Goal: Task Accomplishment & Management: Complete application form

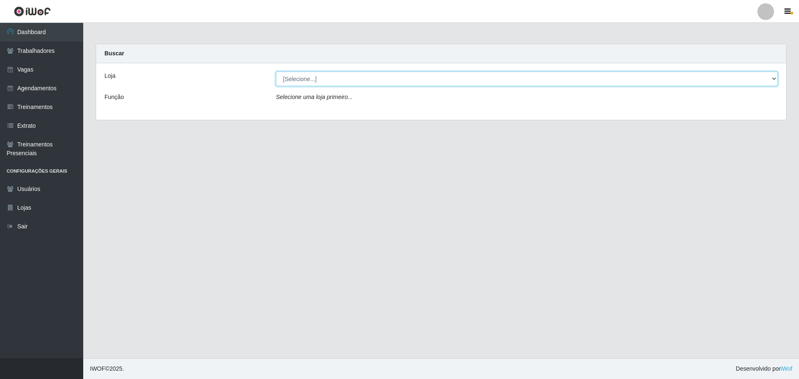
click at [306, 85] on select "[Selecione...] Minimercado Filezão O Filezão - Centenário" at bounding box center [527, 79] width 502 height 15
select select "203"
click at [276, 72] on select "[Selecione...] Minimercado Filezão O Filezão - Centenário" at bounding box center [527, 79] width 502 height 15
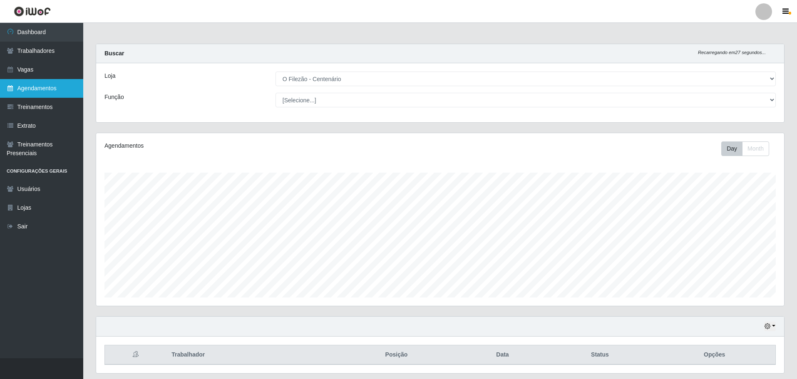
drag, startPoint x: 35, startPoint y: 70, endPoint x: 51, endPoint y: 81, distance: 20.0
click at [34, 70] on link "Vagas" at bounding box center [41, 69] width 83 height 19
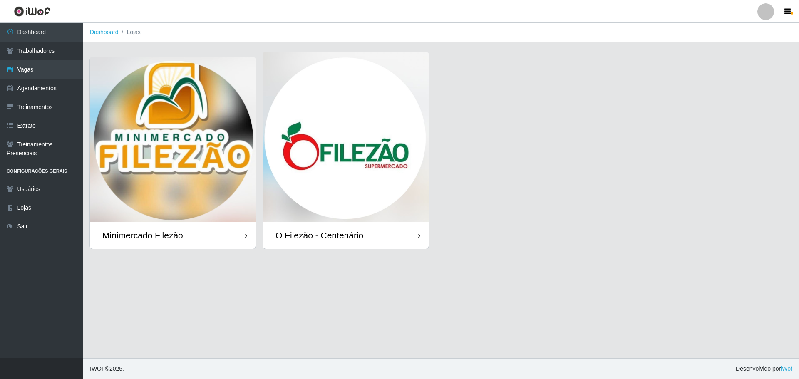
click at [352, 151] on img at bounding box center [346, 136] width 166 height 169
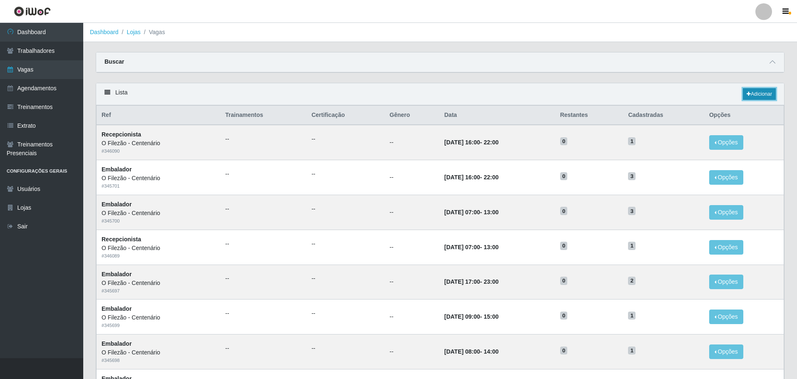
click at [522, 95] on link "Adicionar" at bounding box center [759, 94] width 33 height 12
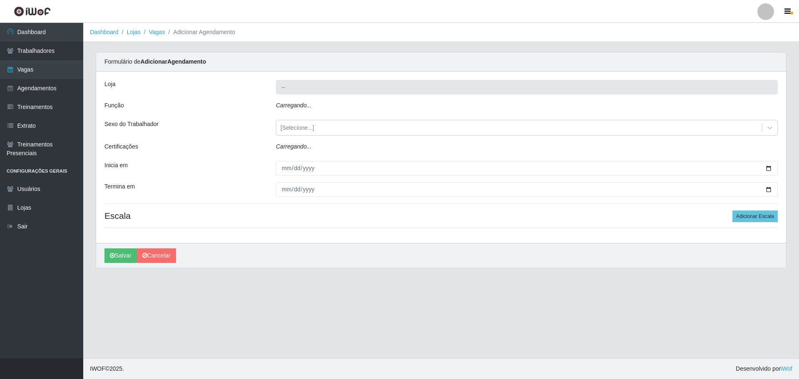
type input "O Filezão - Centenário"
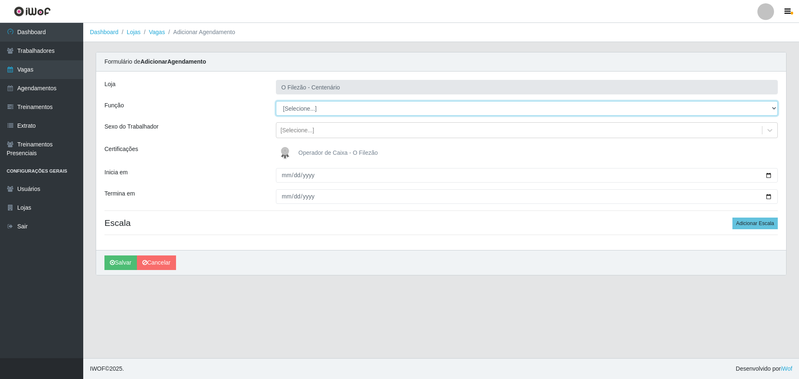
drag, startPoint x: 304, startPoint y: 111, endPoint x: 307, endPoint y: 114, distance: 4.4
click at [304, 111] on select "[Selecione...] Auxiliar de Estacionamento Auxiliar de Estacionamento + Auxiliar…" at bounding box center [527, 108] width 502 height 15
select select "1"
click at [276, 101] on select "[Selecione...] Auxiliar de Estacionamento Auxiliar de Estacionamento + Auxiliar…" at bounding box center [527, 108] width 502 height 15
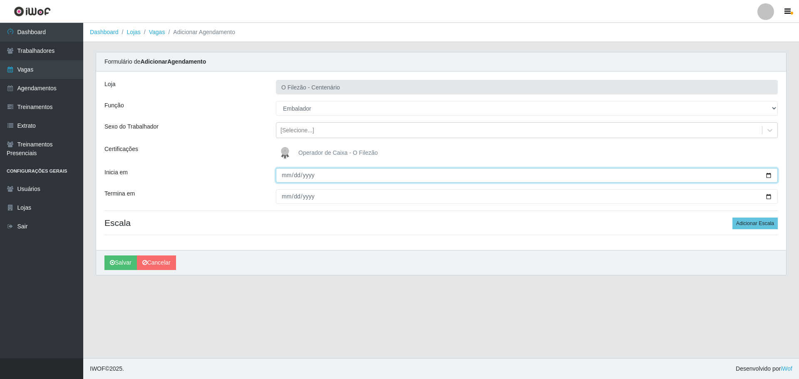
click at [522, 176] on input "Inicia em" at bounding box center [527, 175] width 502 height 15
type input "[DATE]"
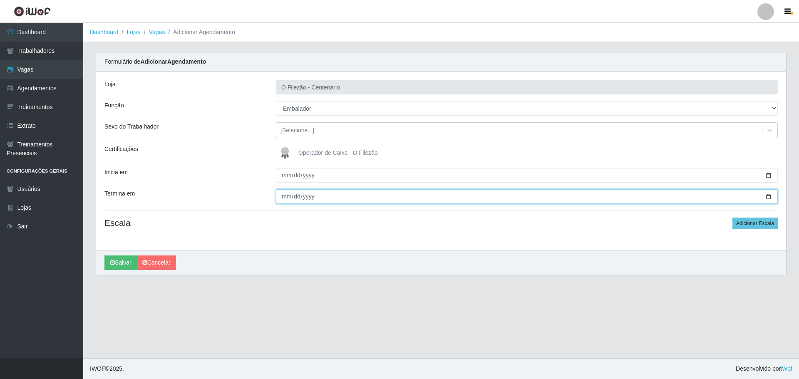
drag, startPoint x: 768, startPoint y: 195, endPoint x: 757, endPoint y: 198, distance: 11.6
click at [522, 195] on input "Termina em" at bounding box center [527, 196] width 502 height 15
type input "[DATE]"
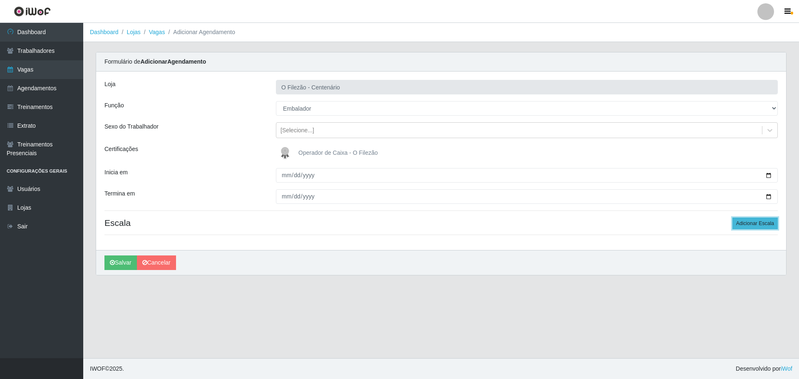
click at [522, 223] on button "Adicionar Escala" at bounding box center [754, 224] width 45 height 12
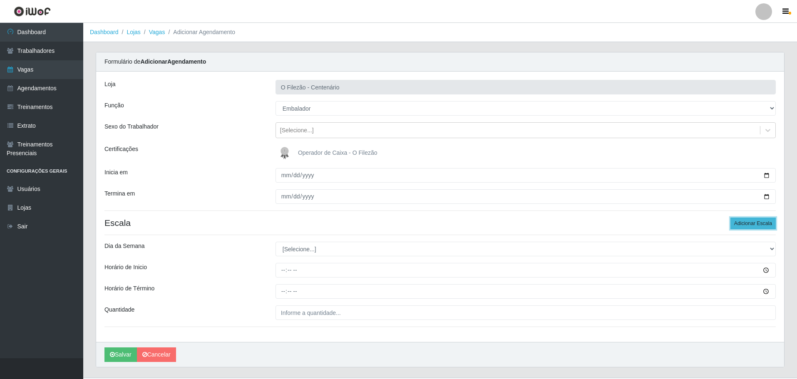
click at [522, 223] on button "Adicionar Escala" at bounding box center [752, 224] width 45 height 12
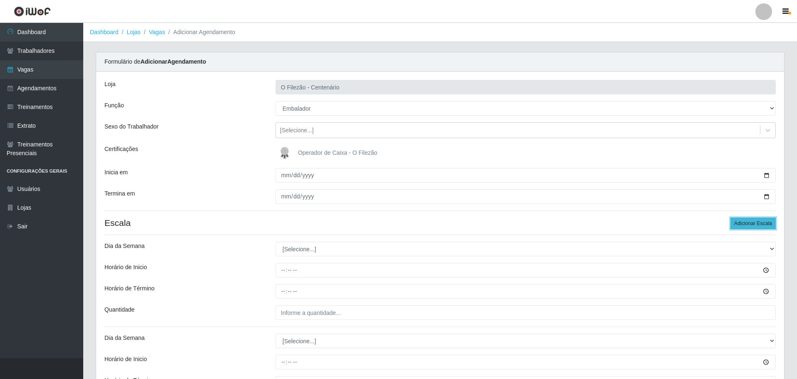
click at [522, 222] on button "Adicionar Escala" at bounding box center [752, 224] width 45 height 12
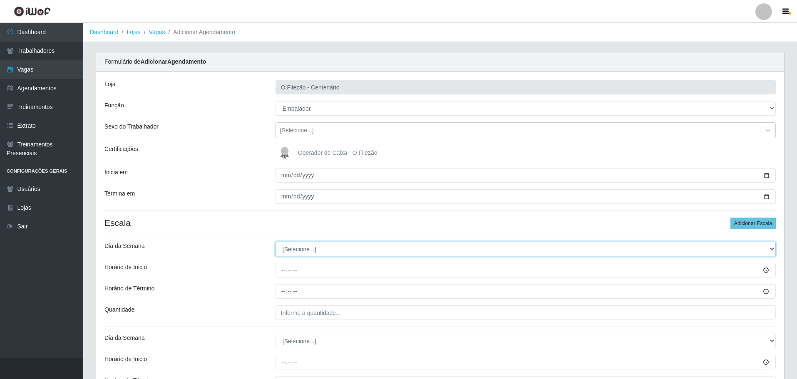
click at [292, 250] on select "[Selecione...] Segunda Terça Quarta Quinta Sexta Sábado Domingo" at bounding box center [526, 249] width 500 height 15
select select "1"
click at [276, 242] on select "[Selecione...] Segunda Terça Quarta Quinta Sexta Sábado Domingo" at bounding box center [526, 249] width 500 height 15
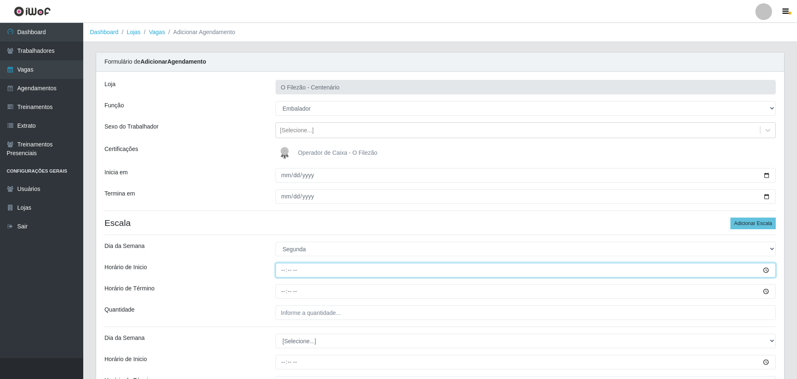
click at [279, 271] on input "Horário de Inicio" at bounding box center [526, 270] width 500 height 15
type input "17:00"
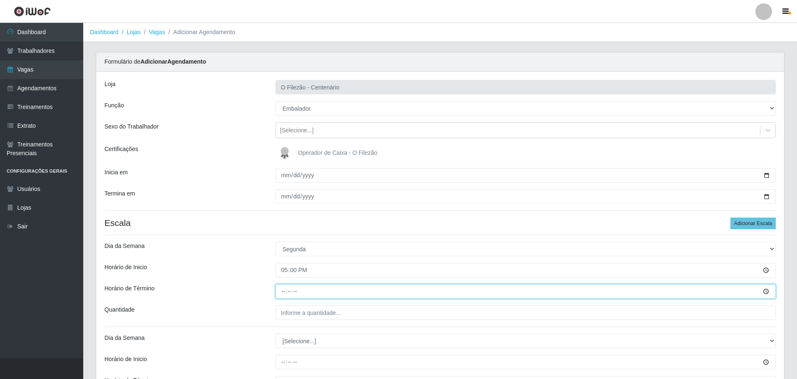
click at [281, 292] on input "Horário de Término" at bounding box center [526, 291] width 500 height 15
type input "23:00"
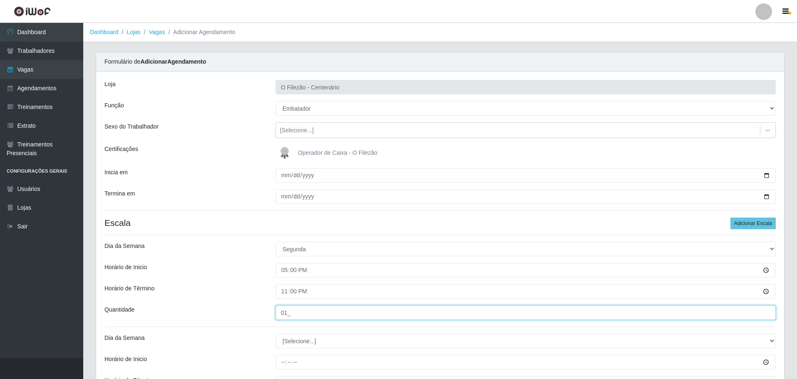
type input "01_"
click at [251, 276] on div "Horário de Inicio" at bounding box center [183, 270] width 171 height 15
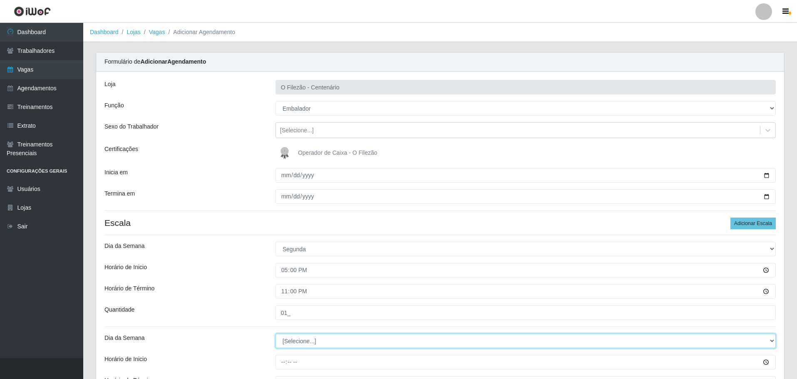
click at [281, 345] on select "[Selecione...] Segunda Terça Quarta Quinta Sexta Sábado Domingo" at bounding box center [526, 341] width 500 height 15
select select "3"
click at [276, 334] on select "[Selecione...] Segunda Terça Quarta Quinta Sexta Sábado Domingo" at bounding box center [526, 341] width 500 height 15
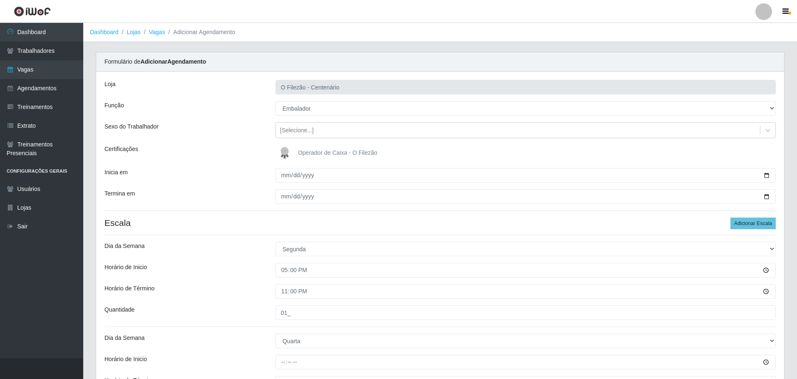
click at [243, 280] on div "Loja O Filezão - Centenário Função [Selecione...] Auxiliar de Estacionamento Au…" at bounding box center [440, 345] width 688 height 546
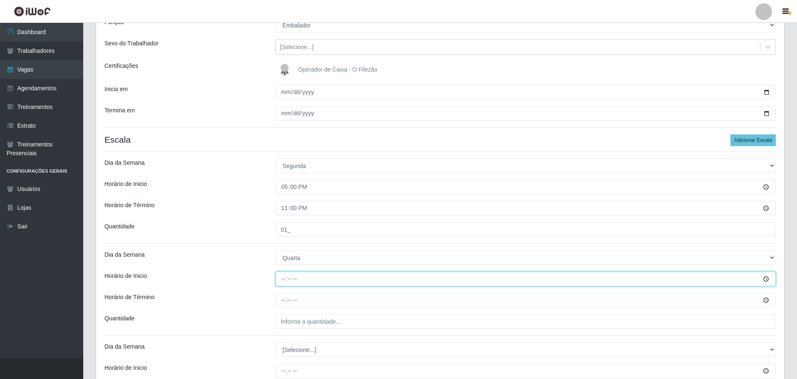
click at [280, 279] on input "Horário de Inicio" at bounding box center [526, 279] width 500 height 15
type input "17:00"
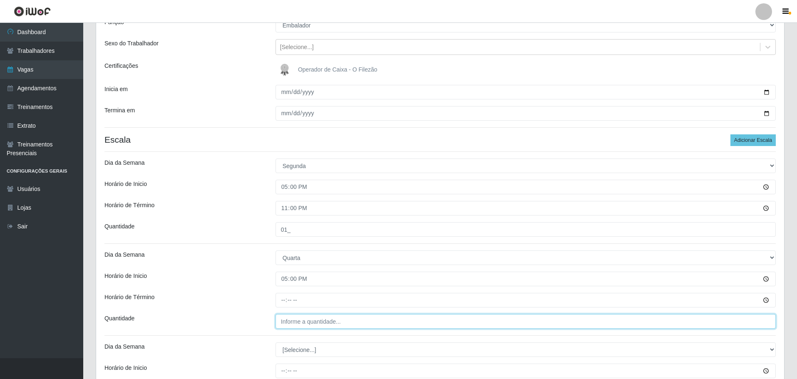
type input "___"
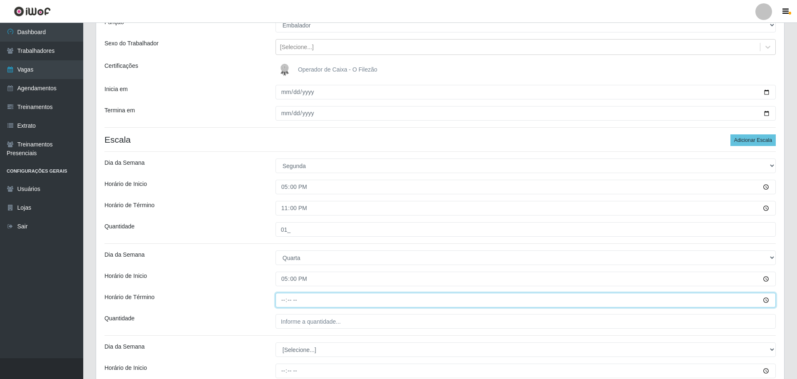
drag, startPoint x: 315, startPoint y: 312, endPoint x: 279, endPoint y: 307, distance: 35.7
click at [279, 307] on input "Horário de Término" at bounding box center [526, 300] width 500 height 15
type input "23:00"
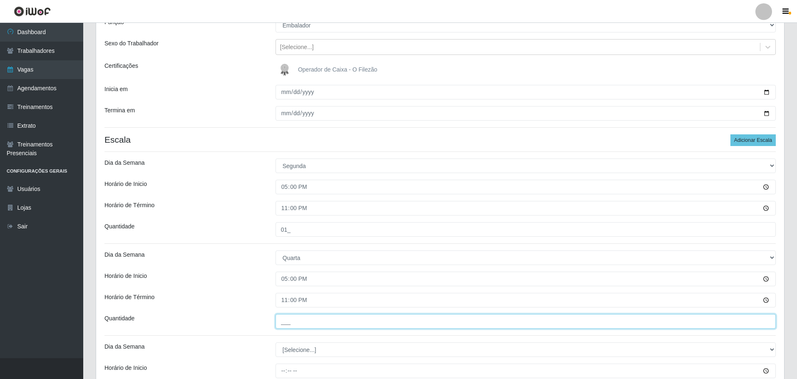
click at [286, 326] on input "___" at bounding box center [526, 321] width 500 height 15
type input "01_"
click at [251, 284] on div "Horário de Inicio" at bounding box center [183, 279] width 171 height 15
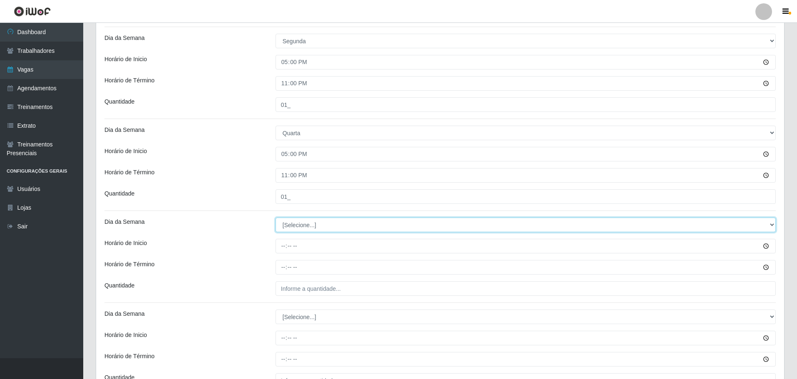
click at [287, 227] on select "[Selecione...] Segunda Terça Quarta Quinta Sexta Sábado Domingo" at bounding box center [526, 225] width 500 height 15
select select "4"
click at [276, 218] on select "[Selecione...] Segunda Terça Quarta Quinta Sexta Sábado Domingo" at bounding box center [526, 225] width 500 height 15
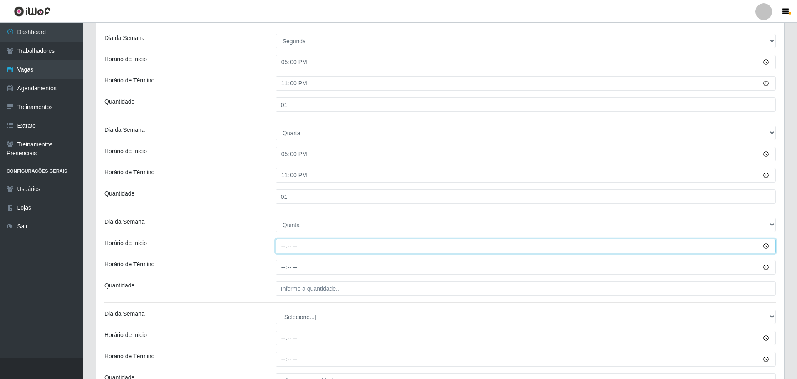
click at [281, 242] on input "Horário de Inicio" at bounding box center [526, 246] width 500 height 15
type input "08:00"
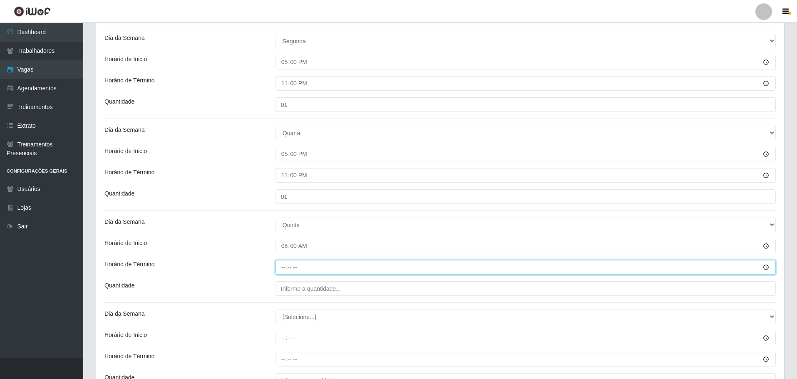
click at [284, 262] on input "Horário de Término" at bounding box center [526, 267] width 500 height 15
type input "14:00"
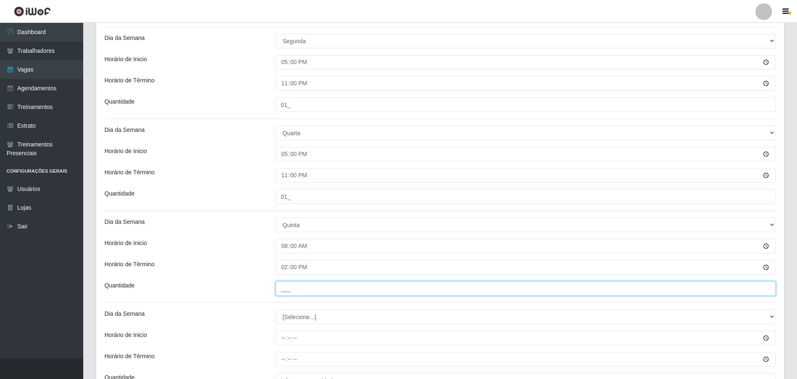
click at [295, 289] on input "___" at bounding box center [526, 288] width 500 height 15
type input "01_"
click at [256, 256] on div "Loja O Filezão - Centenário Função [Selecione...] Auxiliar de Estacionamento Au…" at bounding box center [440, 136] width 688 height 546
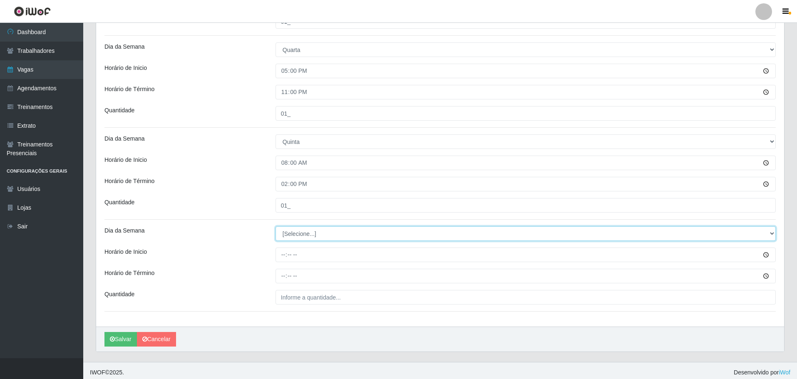
click at [297, 235] on select "[Selecione...] Segunda Terça Quarta Quinta Sexta Sábado Domingo" at bounding box center [526, 233] width 500 height 15
select select "6"
click at [276, 226] on select "[Selecione...] Segunda Terça Quarta Quinta Sexta Sábado Domingo" at bounding box center [526, 233] width 500 height 15
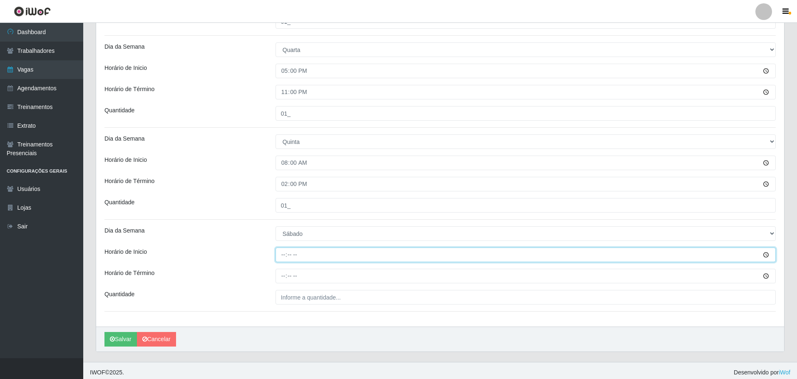
click at [281, 257] on input "Horário de Inicio" at bounding box center [526, 255] width 500 height 15
type input "08:00"
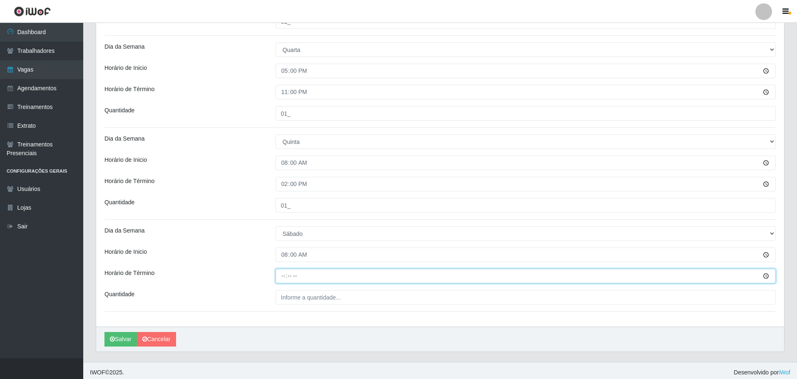
click at [283, 275] on input "Horário de Término" at bounding box center [526, 276] width 500 height 15
type input "14:00"
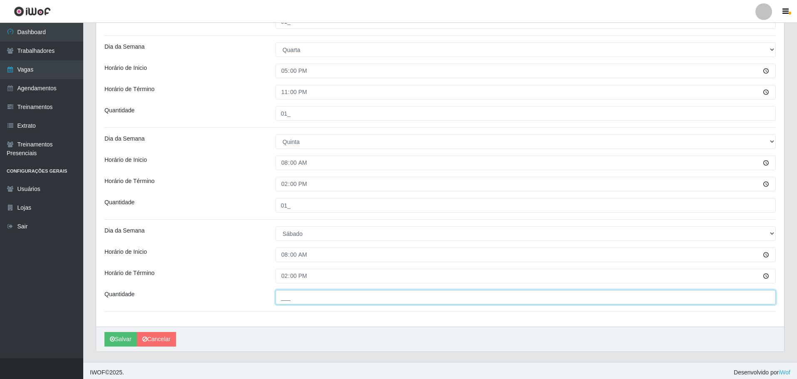
click at [289, 302] on input "___" at bounding box center [526, 297] width 500 height 15
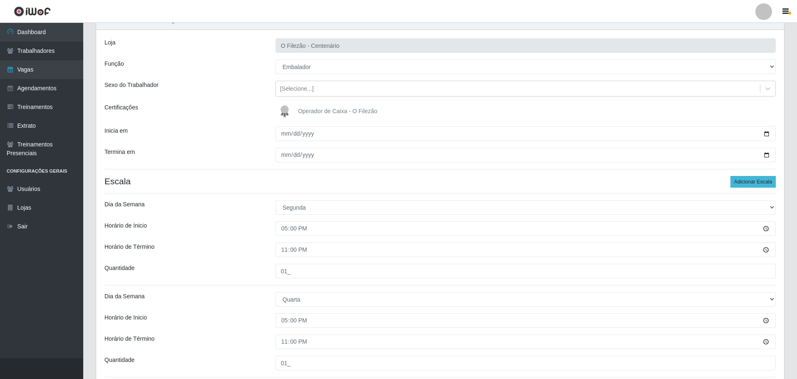
type input "01_"
click at [522, 181] on button "Adicionar Escala" at bounding box center [752, 182] width 45 height 12
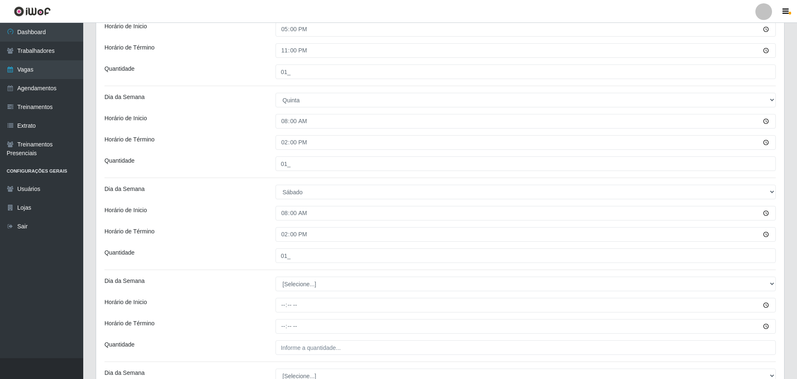
scroll to position [458, 0]
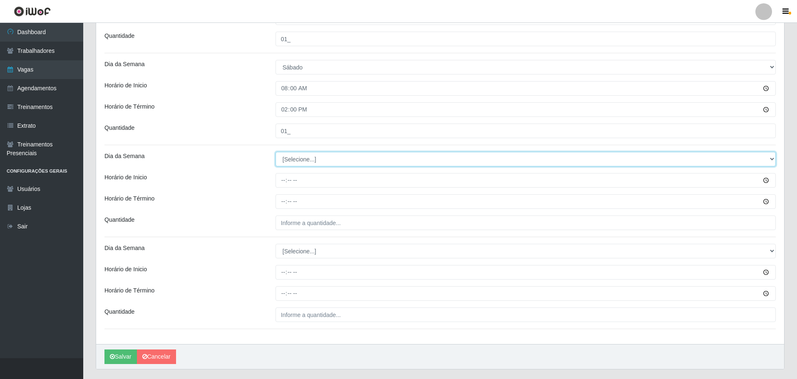
click at [297, 159] on select "[Selecione...] Segunda Terça Quarta Quinta Sexta Sábado Domingo" at bounding box center [526, 159] width 500 height 15
select select "6"
click at [276, 152] on select "[Selecione...] Segunda Terça Quarta Quinta Sexta Sábado Domingo" at bounding box center [526, 159] width 500 height 15
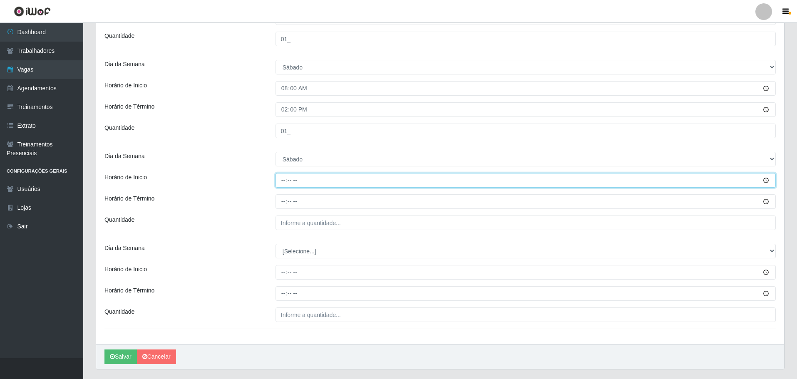
click at [285, 184] on input "Horário de Inicio" at bounding box center [526, 180] width 500 height 15
type input "09:00"
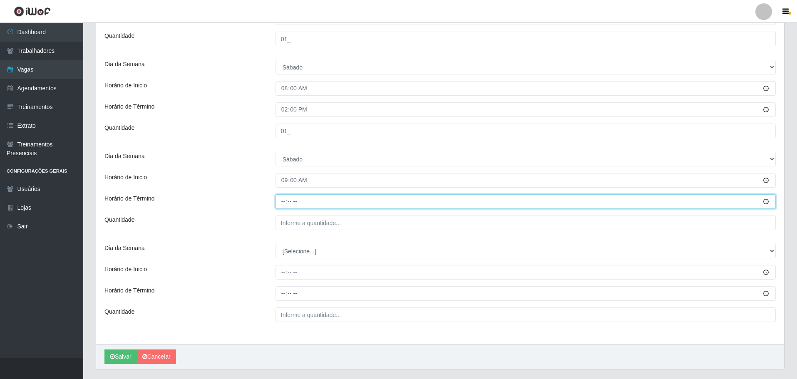
click at [283, 199] on input "Horário de Término" at bounding box center [526, 201] width 500 height 15
type input "15:00"
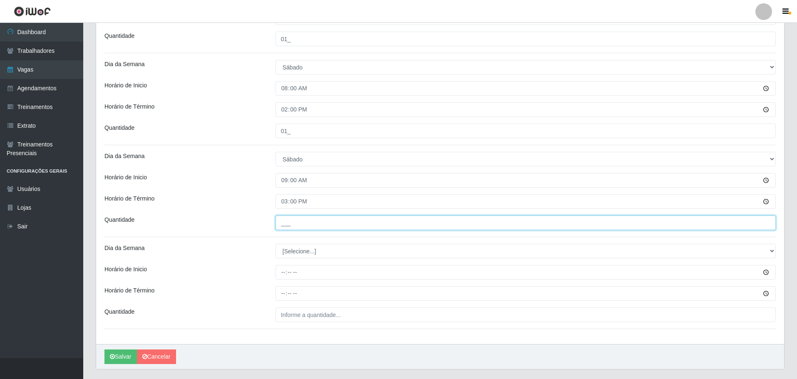
click at [293, 220] on input "___" at bounding box center [526, 223] width 500 height 15
type input "01_"
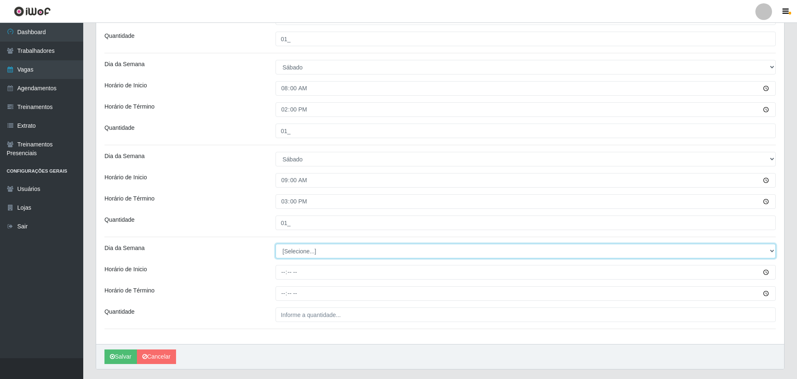
click at [291, 249] on select "[Selecione...] Segunda Terça Quarta Quinta Sexta Sábado Domingo" at bounding box center [526, 251] width 500 height 15
select select "6"
click at [276, 244] on select "[Selecione...] Segunda Terça Quarta Quinta Sexta Sábado Domingo" at bounding box center [526, 251] width 500 height 15
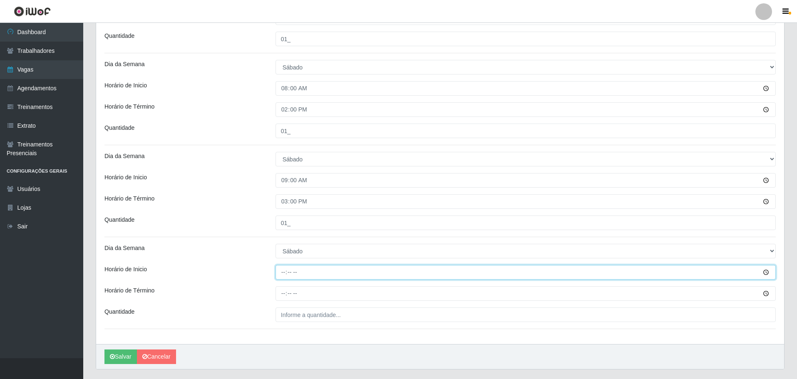
click at [278, 269] on input "Horário de Inicio" at bounding box center [526, 272] width 500 height 15
type input "17:00"
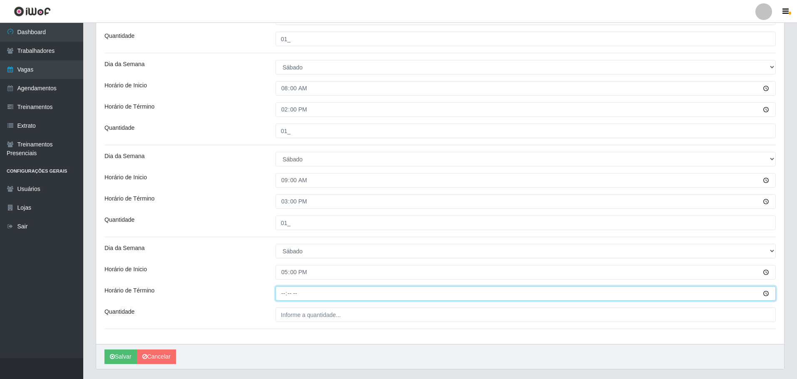
click at [280, 292] on input "Horário de Término" at bounding box center [526, 293] width 500 height 15
type input "23:00"
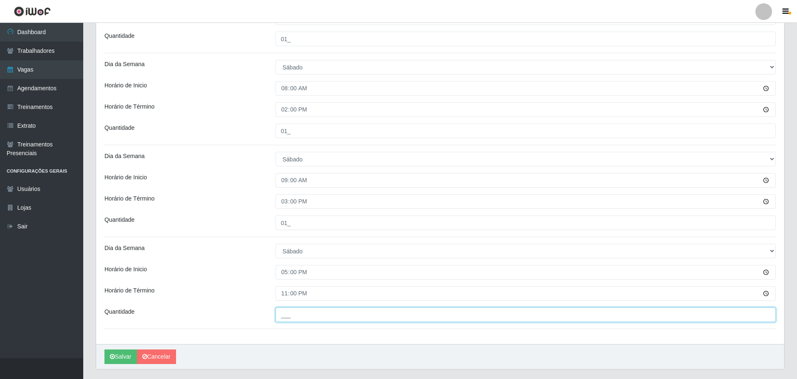
click at [289, 316] on input "___" at bounding box center [526, 315] width 500 height 15
type input "02_"
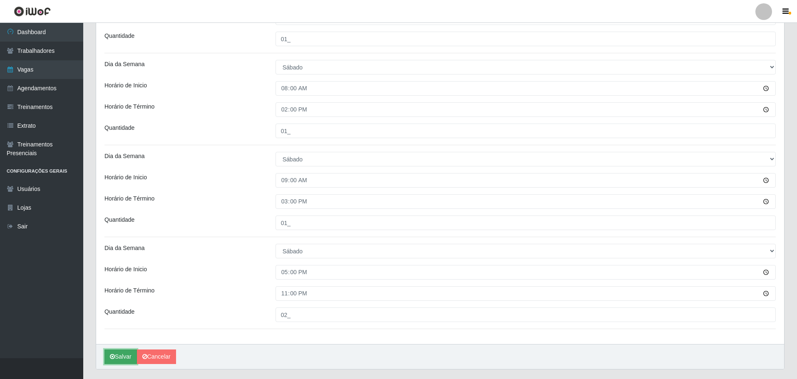
click at [116, 360] on button "Salvar" at bounding box center [120, 357] width 32 height 15
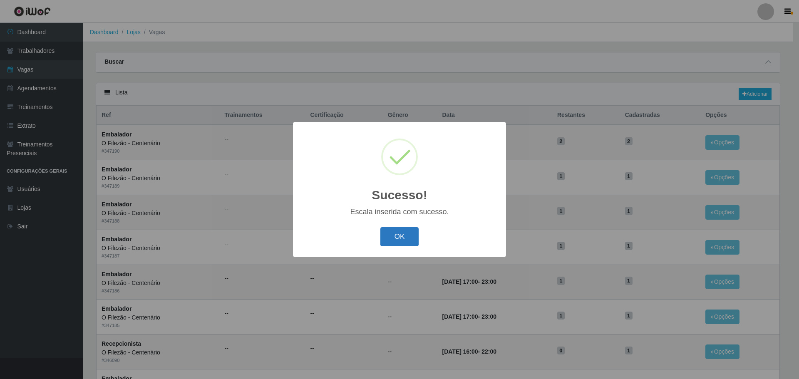
click at [391, 243] on button "OK" at bounding box center [399, 237] width 39 height 20
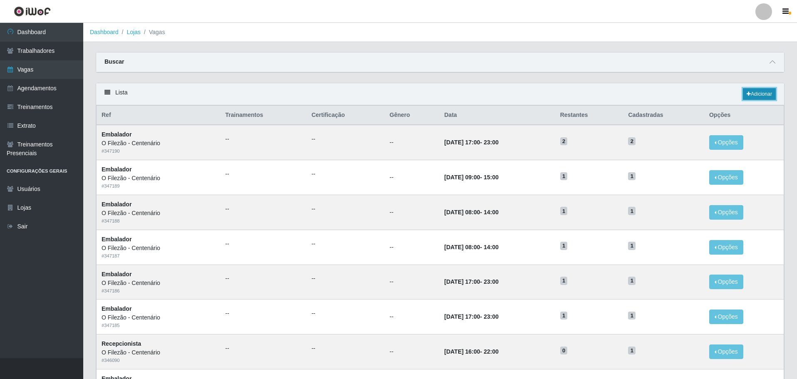
click at [522, 96] on link "Adicionar" at bounding box center [759, 94] width 33 height 12
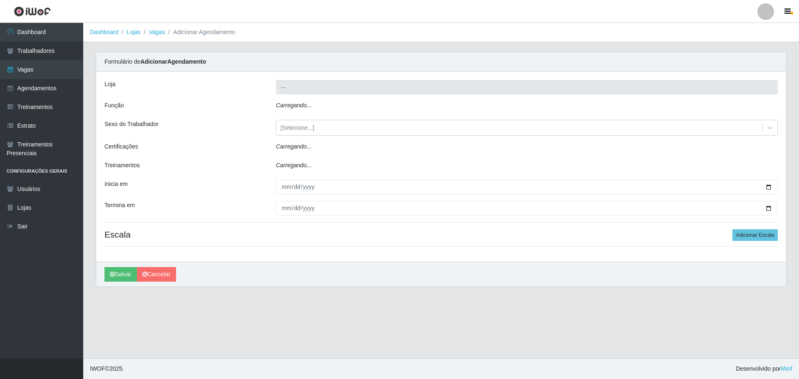
type input "O Filezão - Centenário"
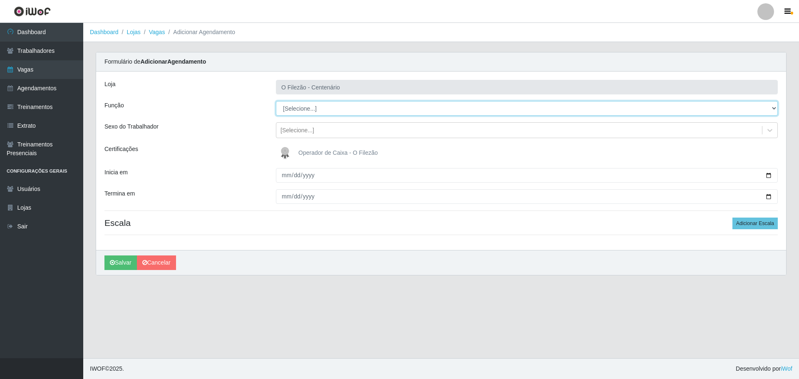
click at [301, 109] on select "[Selecione...] Auxiliar de Estacionamento Auxiliar de Estacionamento + Auxiliar…" at bounding box center [527, 108] width 502 height 15
select select "1"
click at [276, 101] on select "[Selecione...] Auxiliar de Estacionamento Auxiliar de Estacionamento + Auxiliar…" at bounding box center [527, 108] width 502 height 15
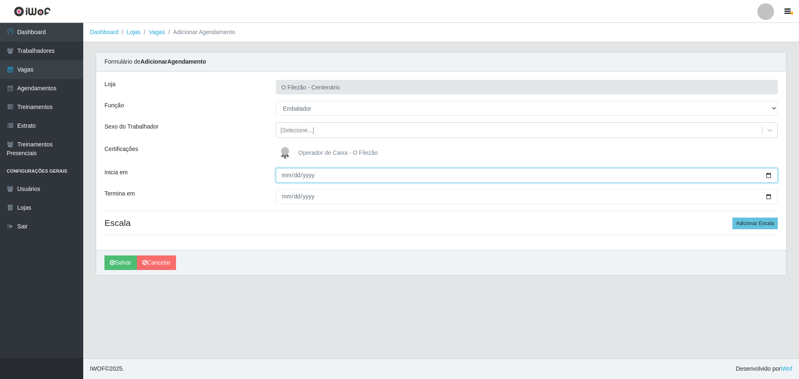
click at [522, 171] on input "Inicia em" at bounding box center [527, 175] width 502 height 15
click at [522, 176] on input "Inicia em" at bounding box center [527, 175] width 502 height 15
type input "[DATE]"
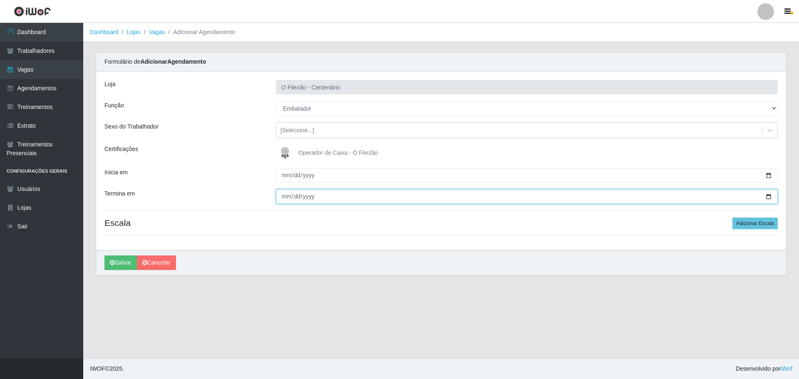
click at [522, 197] on input "Termina em" at bounding box center [527, 196] width 502 height 15
type input "[DATE]"
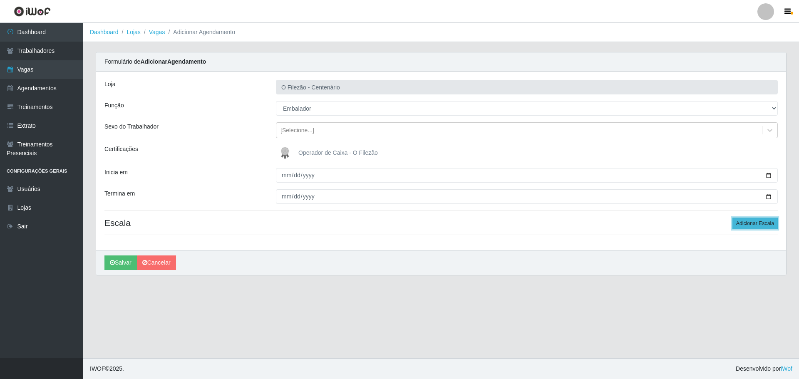
click at [522, 222] on button "Adicionar Escala" at bounding box center [754, 224] width 45 height 12
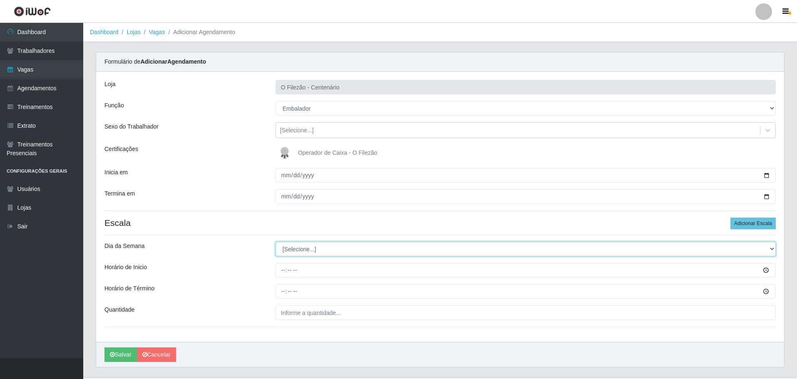
click at [282, 253] on select "[Selecione...] Segunda Terça Quarta Quinta Sexta Sábado Domingo" at bounding box center [526, 249] width 500 height 15
select select "1"
click at [276, 242] on select "[Selecione...] Segunda Terça Quarta Quinta Sexta Sábado Domingo" at bounding box center [526, 249] width 500 height 15
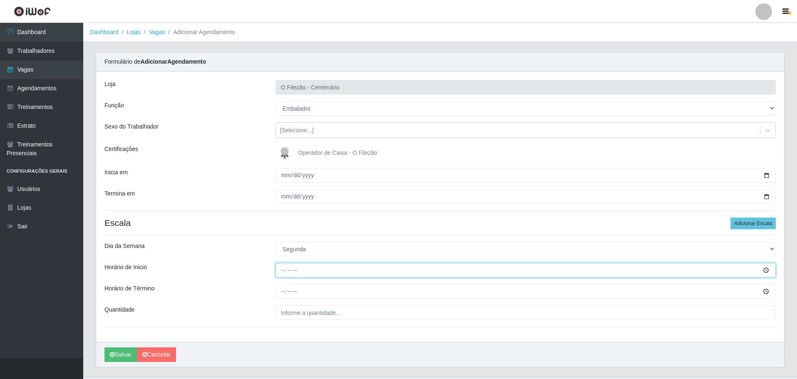
click at [284, 273] on input "Horário de Inicio" at bounding box center [526, 270] width 500 height 15
type input "17:00"
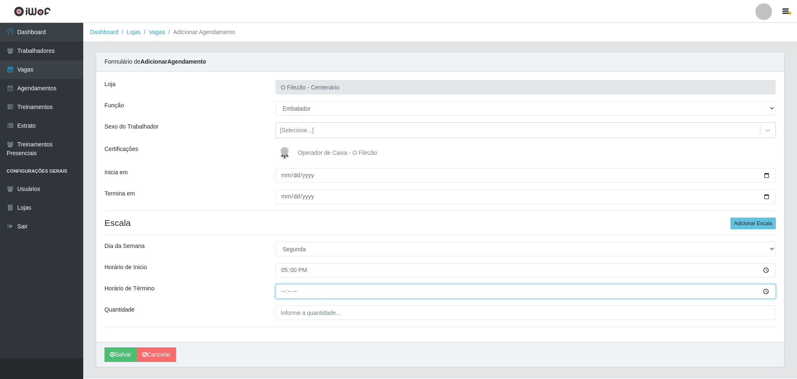
click at [278, 297] on input "Horário de Término" at bounding box center [526, 291] width 500 height 15
click at [280, 288] on input "Horário de Término" at bounding box center [526, 291] width 500 height 15
drag, startPoint x: 280, startPoint y: 288, endPoint x: 284, endPoint y: 292, distance: 5.6
click at [280, 291] on input "Horário de Término" at bounding box center [526, 291] width 500 height 15
click at [287, 292] on input "Horário de Término" at bounding box center [526, 291] width 500 height 15
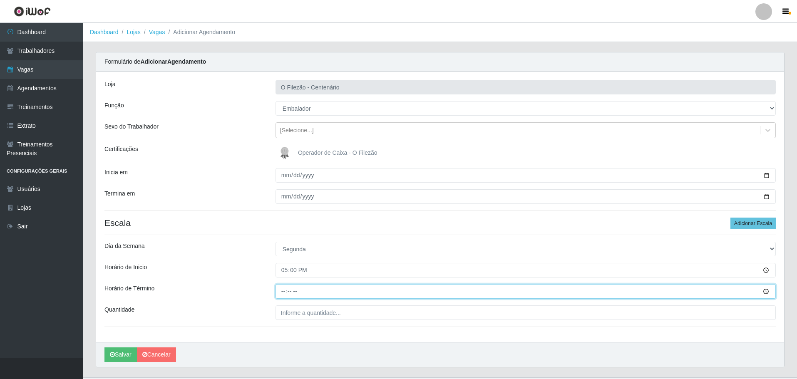
type input "23:00"
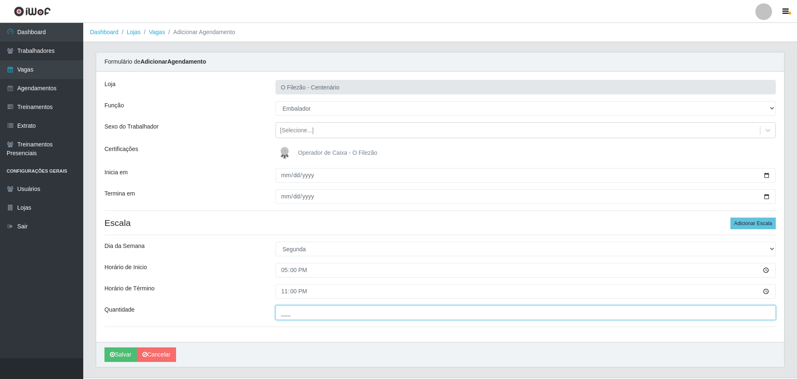
click at [308, 314] on input "___" at bounding box center [526, 312] width 500 height 15
type input "01_"
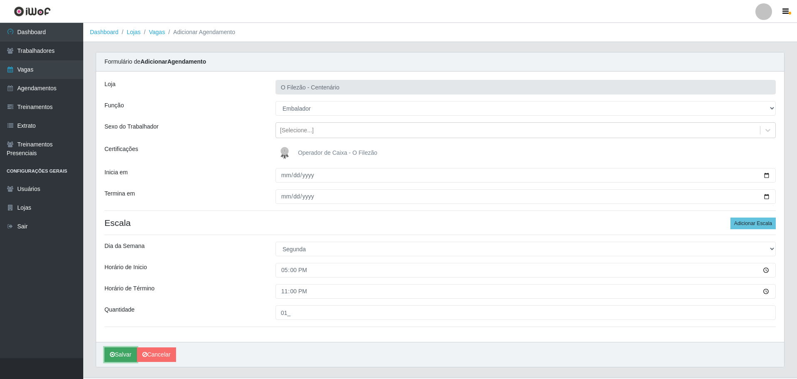
click at [117, 357] on button "Salvar" at bounding box center [120, 355] width 32 height 15
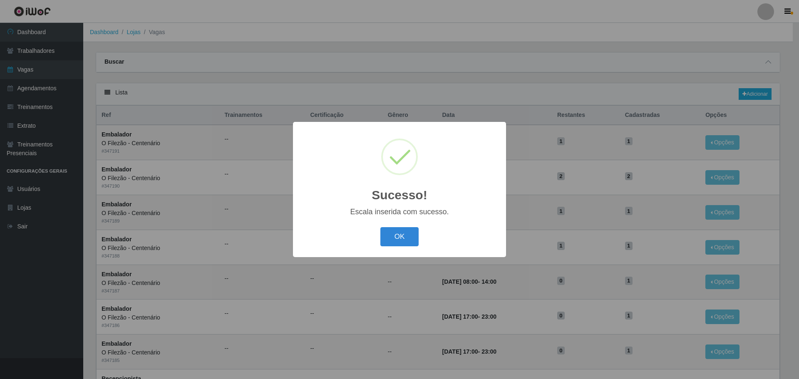
drag, startPoint x: 396, startPoint y: 240, endPoint x: 402, endPoint y: 248, distance: 10.4
click at [397, 240] on button "OK" at bounding box center [399, 237] width 39 height 20
